Goal: Use online tool/utility: Utilize a website feature to perform a specific function

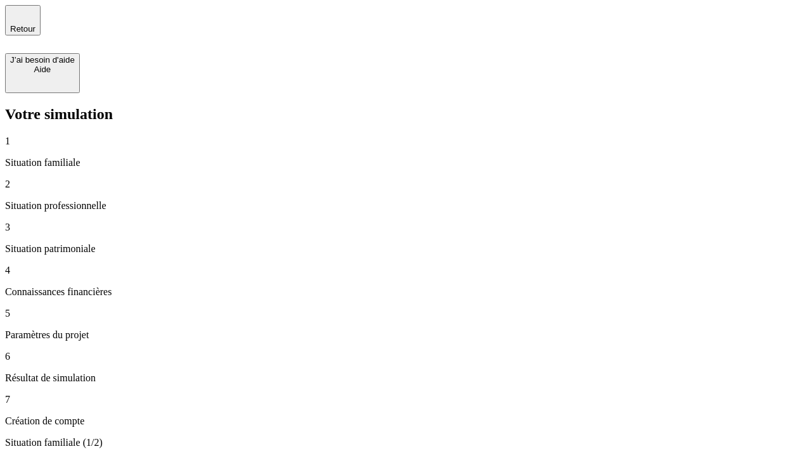
type input "30 000"
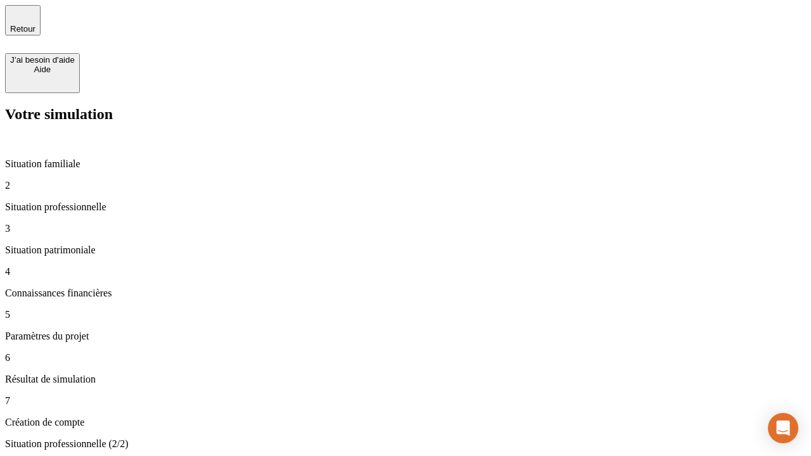
type input "40 000"
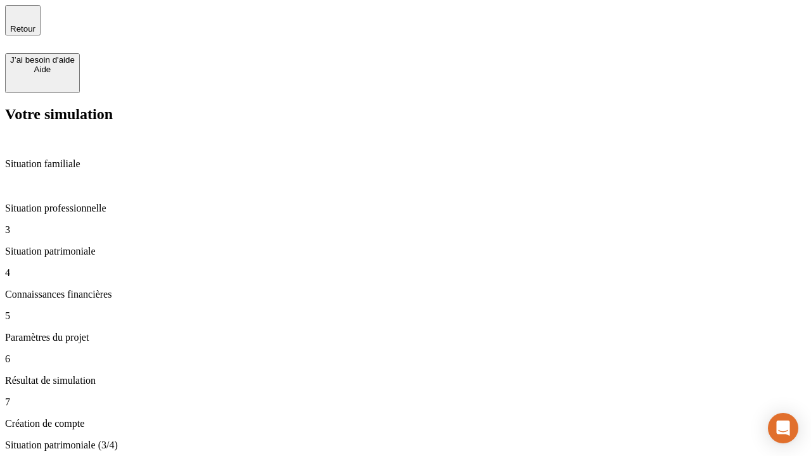
type input "1 100"
type input "20"
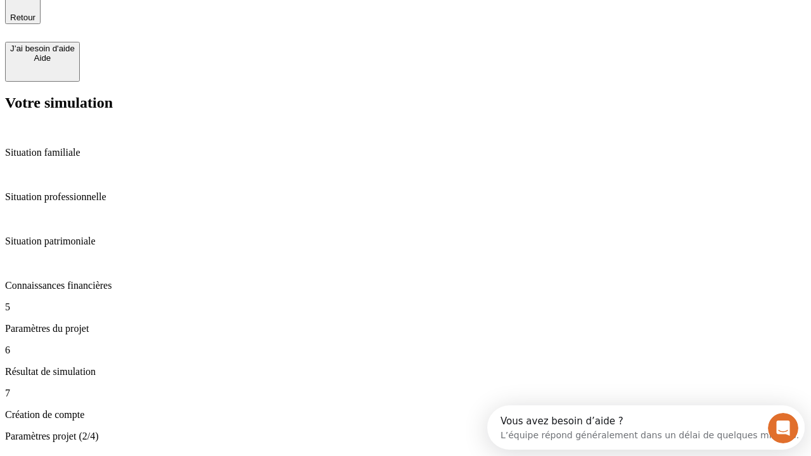
type input "40"
type input "50 000"
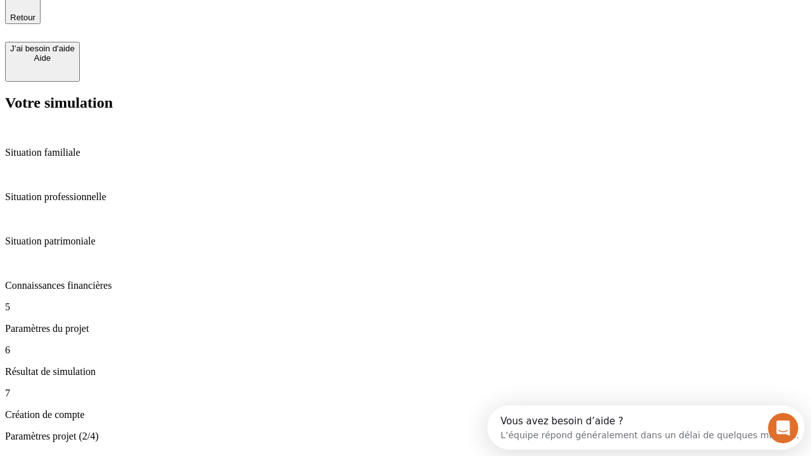
type input "640"
